Goal: Information Seeking & Learning: Check status

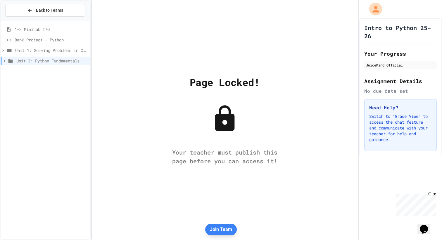
click at [371, 13] on icon "My Account" at bounding box center [376, 9] width 10 height 10
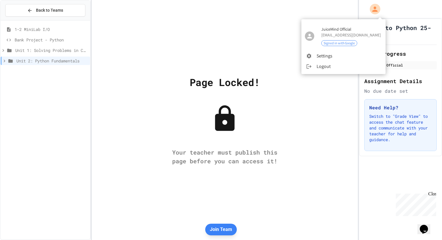
click at [371, 12] on div at bounding box center [221, 120] width 442 height 240
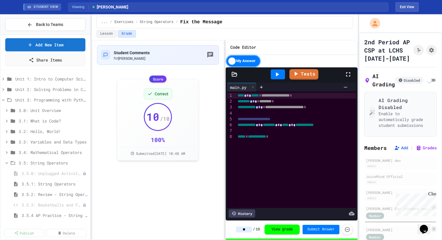
scroll to position [349, 0]
